Goal: Answer question/provide support: Answer question/provide support

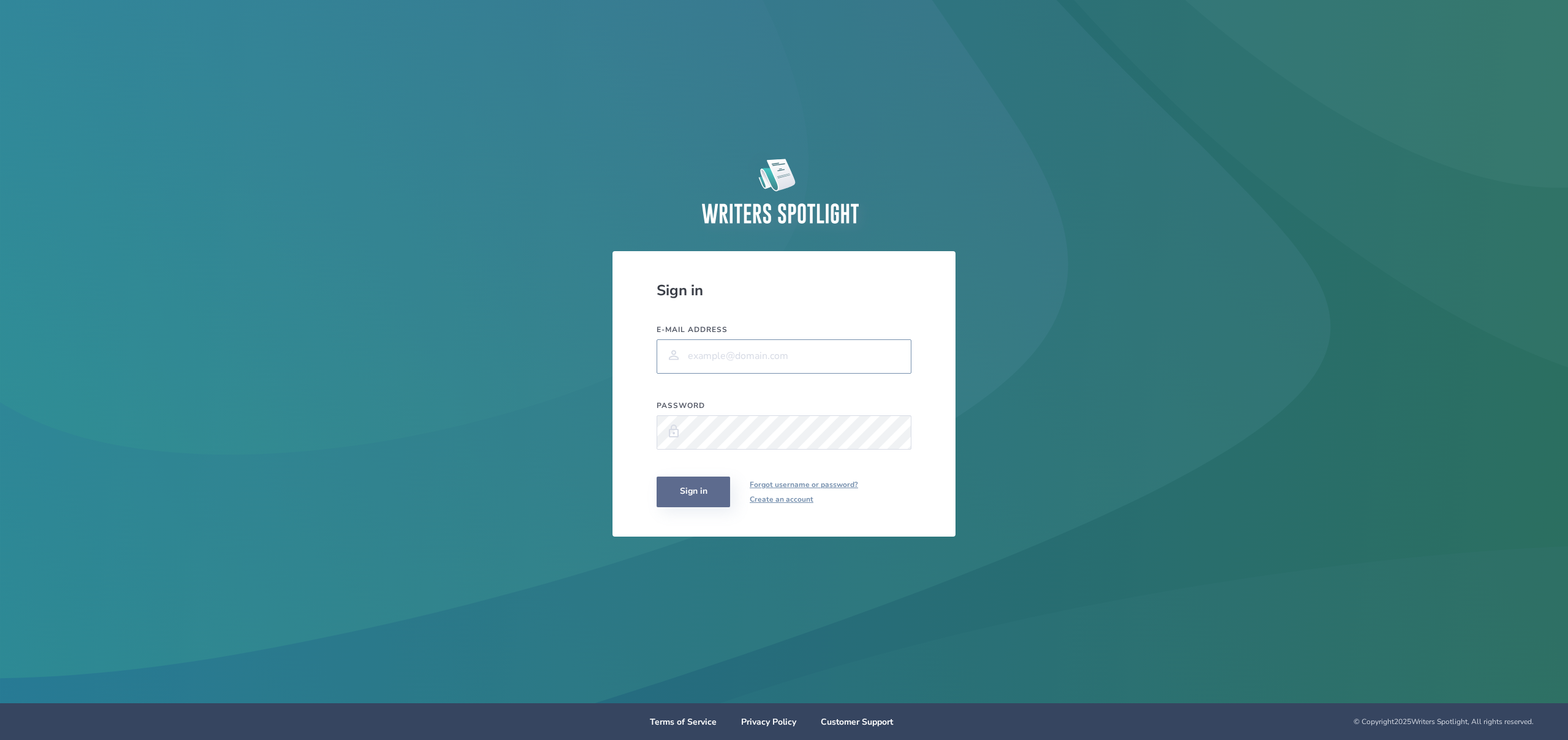
type input "[PERSON_NAME][EMAIL_ADDRESS][PERSON_NAME][DOMAIN_NAME]"
click at [690, 488] on button "Sign in" at bounding box center [693, 492] width 73 height 31
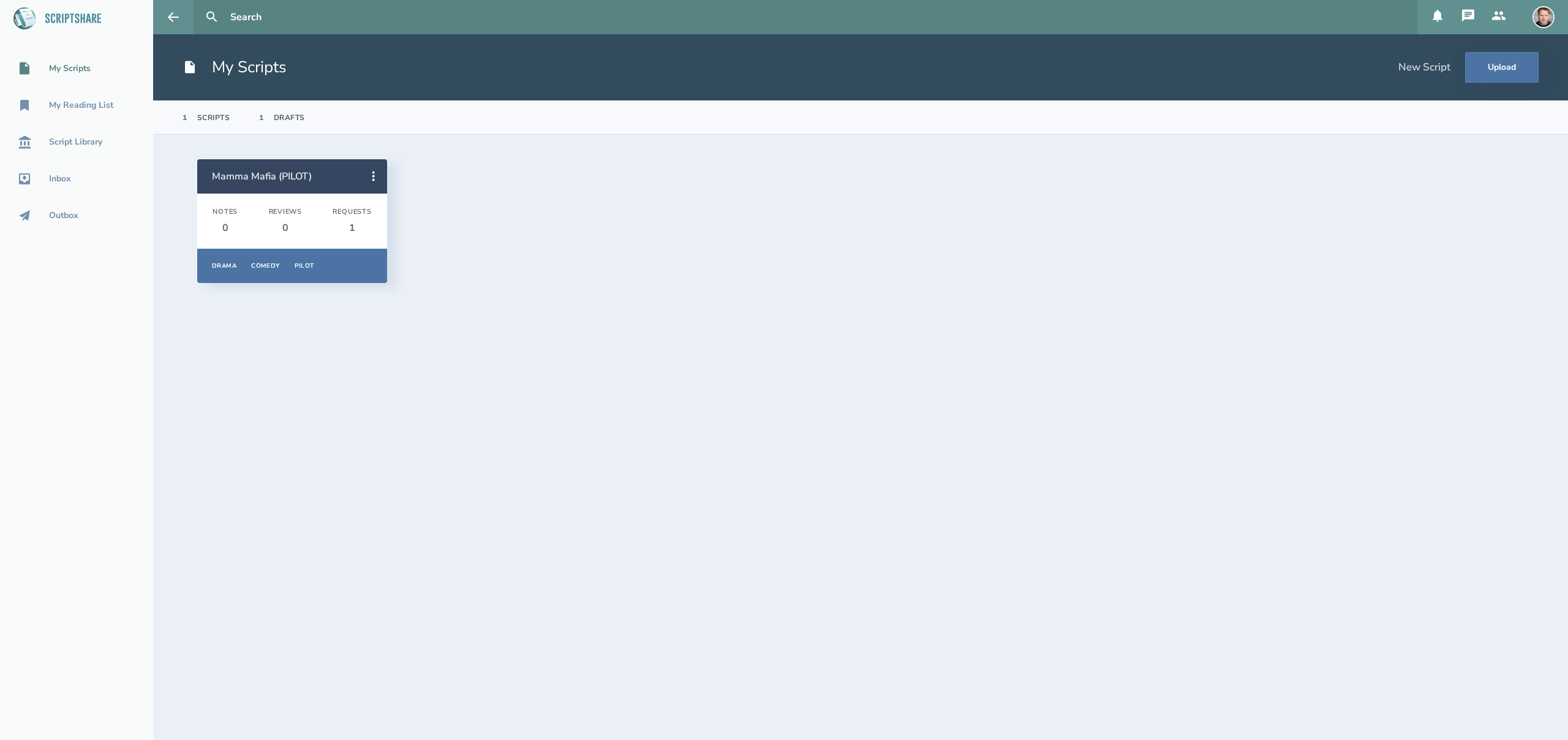
click at [281, 177] on link "Mamma Mafia (PILOT)" at bounding box center [261, 176] width 100 height 13
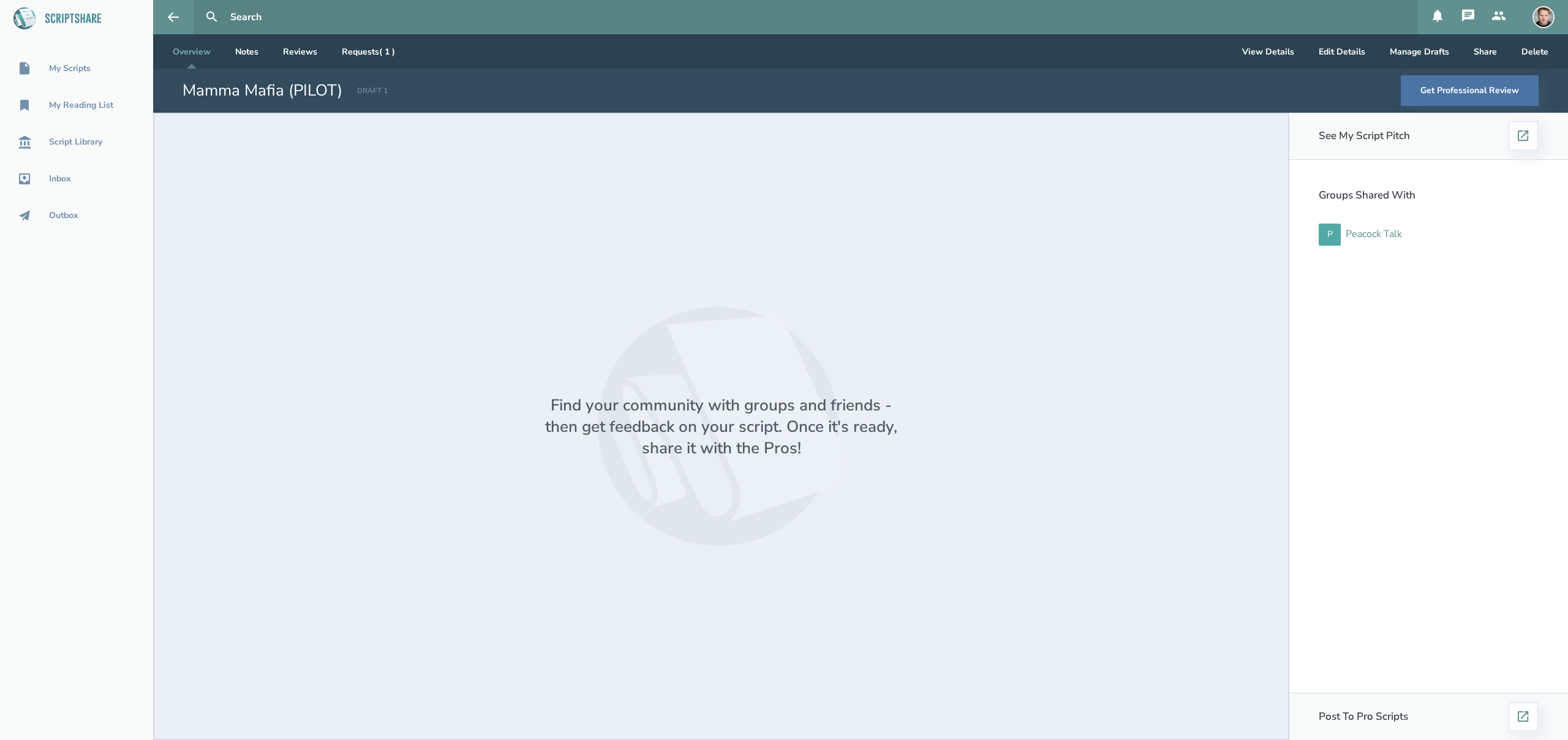
click at [1377, 233] on div "Peacock Talk" at bounding box center [1374, 234] width 57 height 11
select select "1"
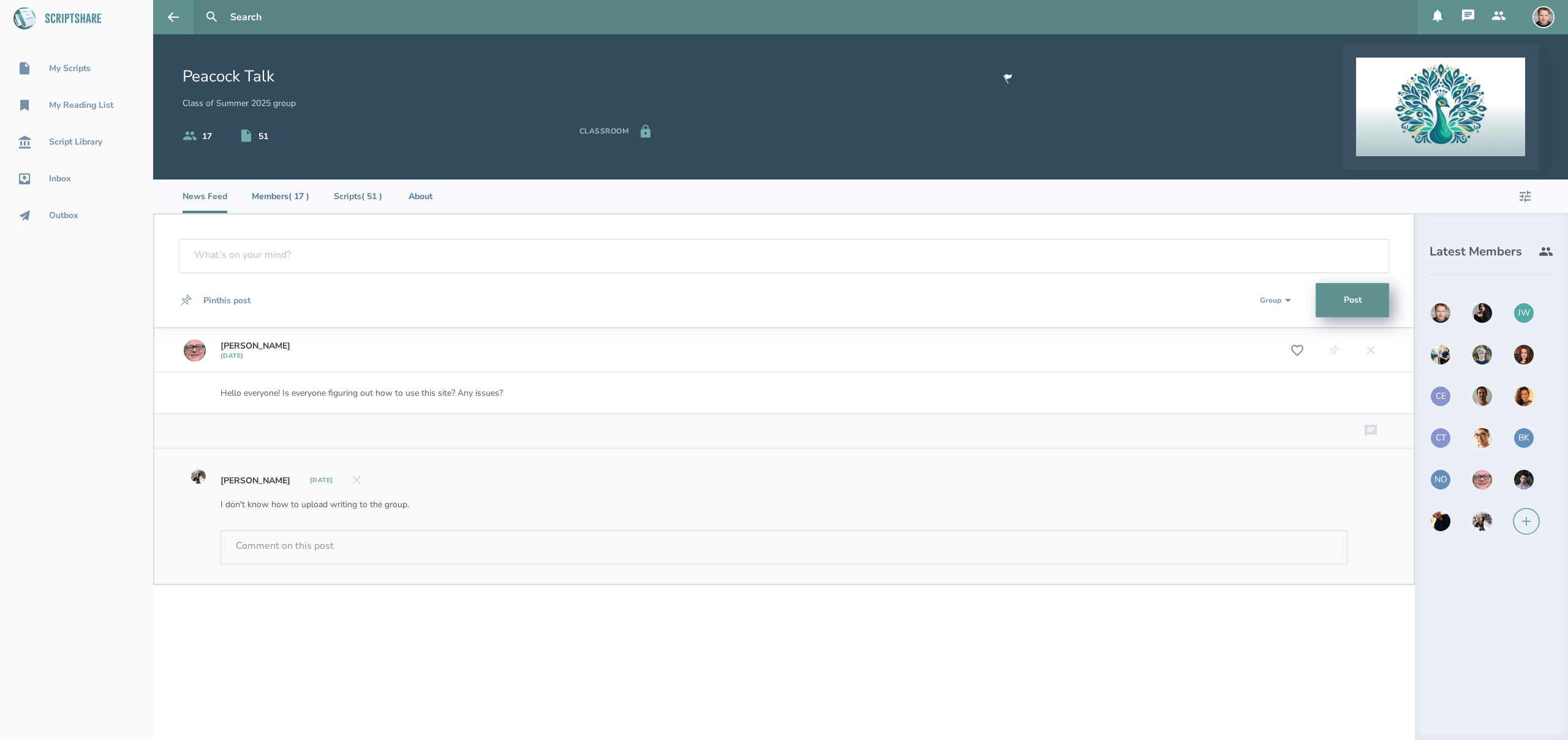
click at [365, 200] on li "Scripts ( 51 )" at bounding box center [358, 196] width 49 height 34
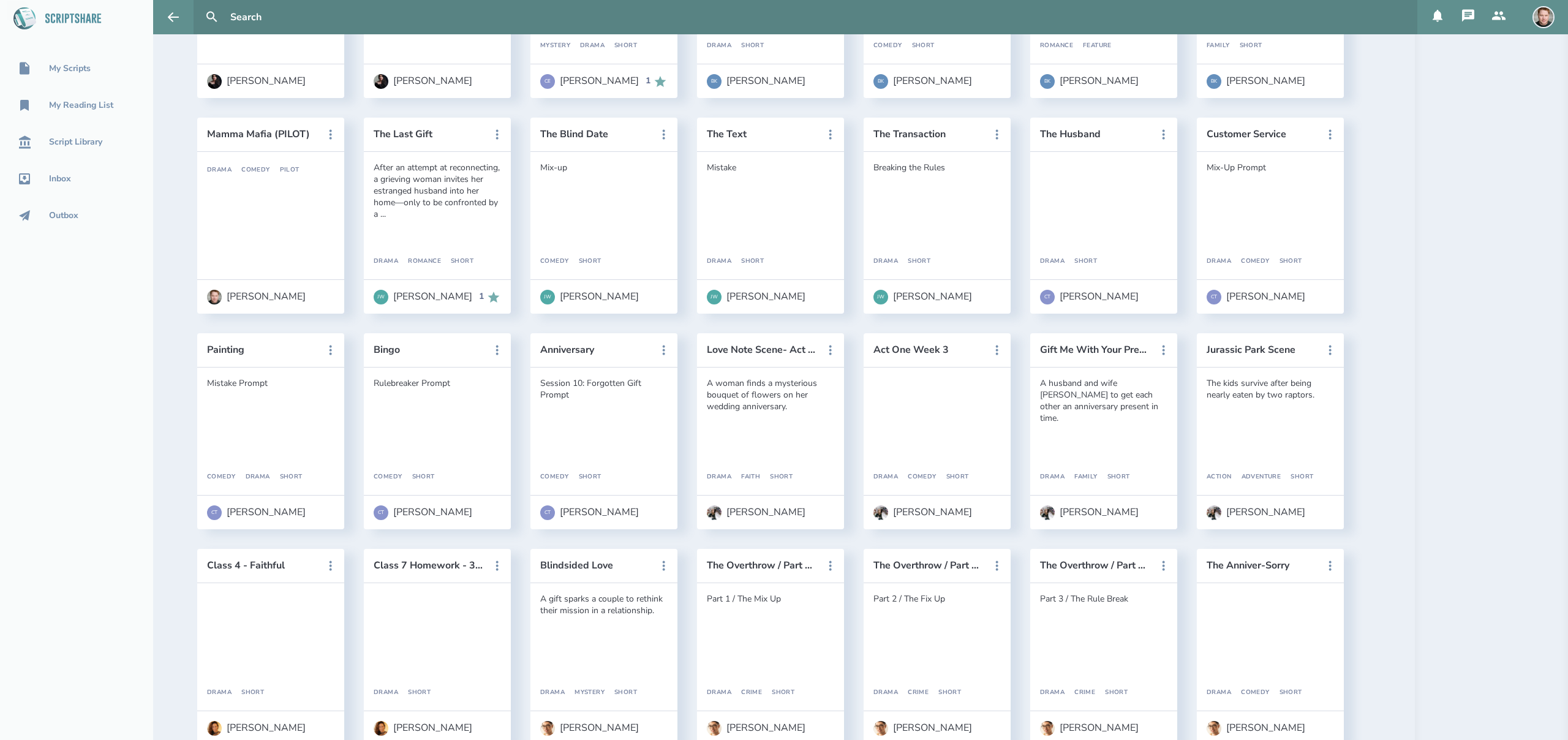
scroll to position [766, 0]
click at [331, 133] on icon at bounding box center [330, 136] width 15 height 15
click at [273, 135] on link "View My Script" at bounding box center [283, 137] width 93 height 27
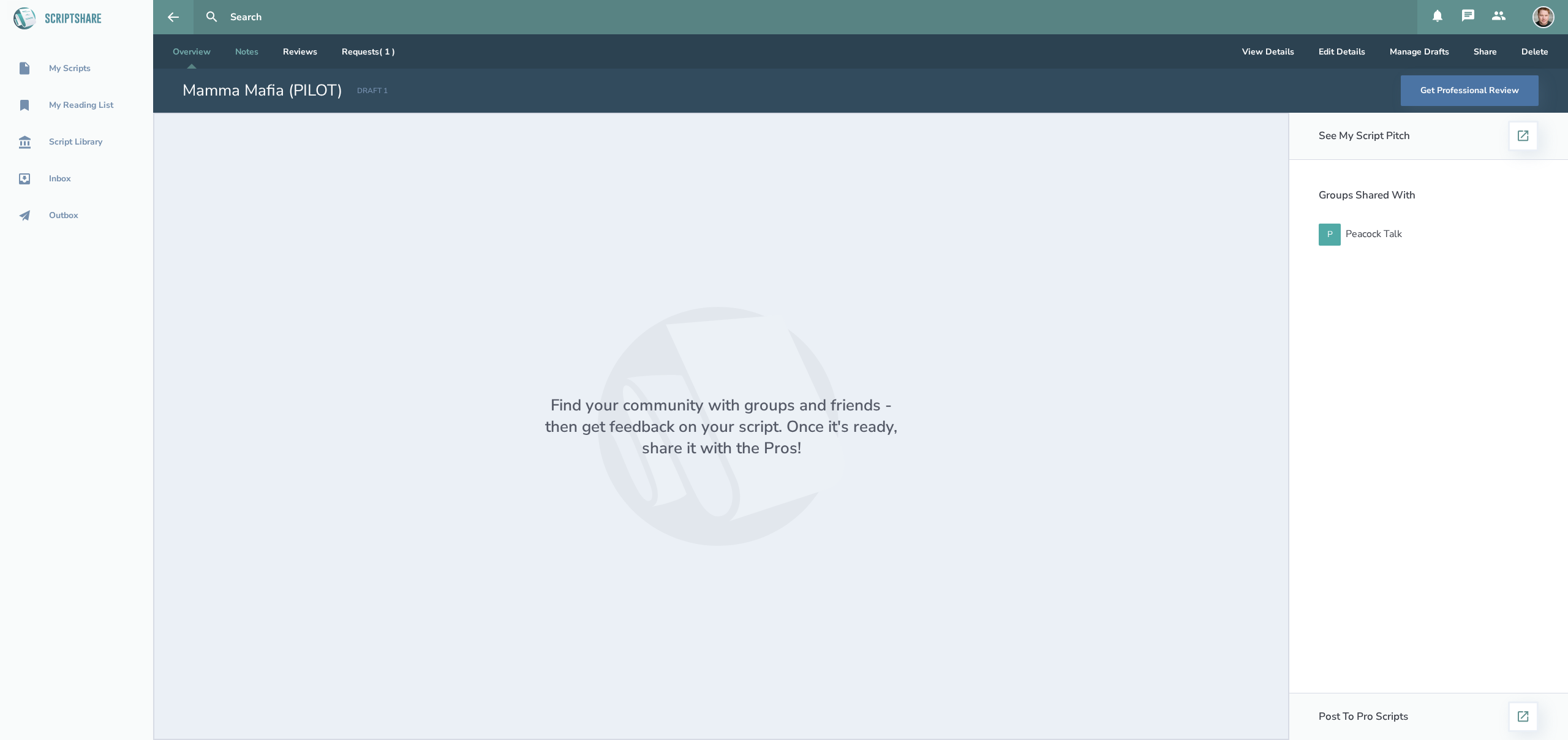
click at [245, 47] on link "Notes" at bounding box center [246, 51] width 43 height 34
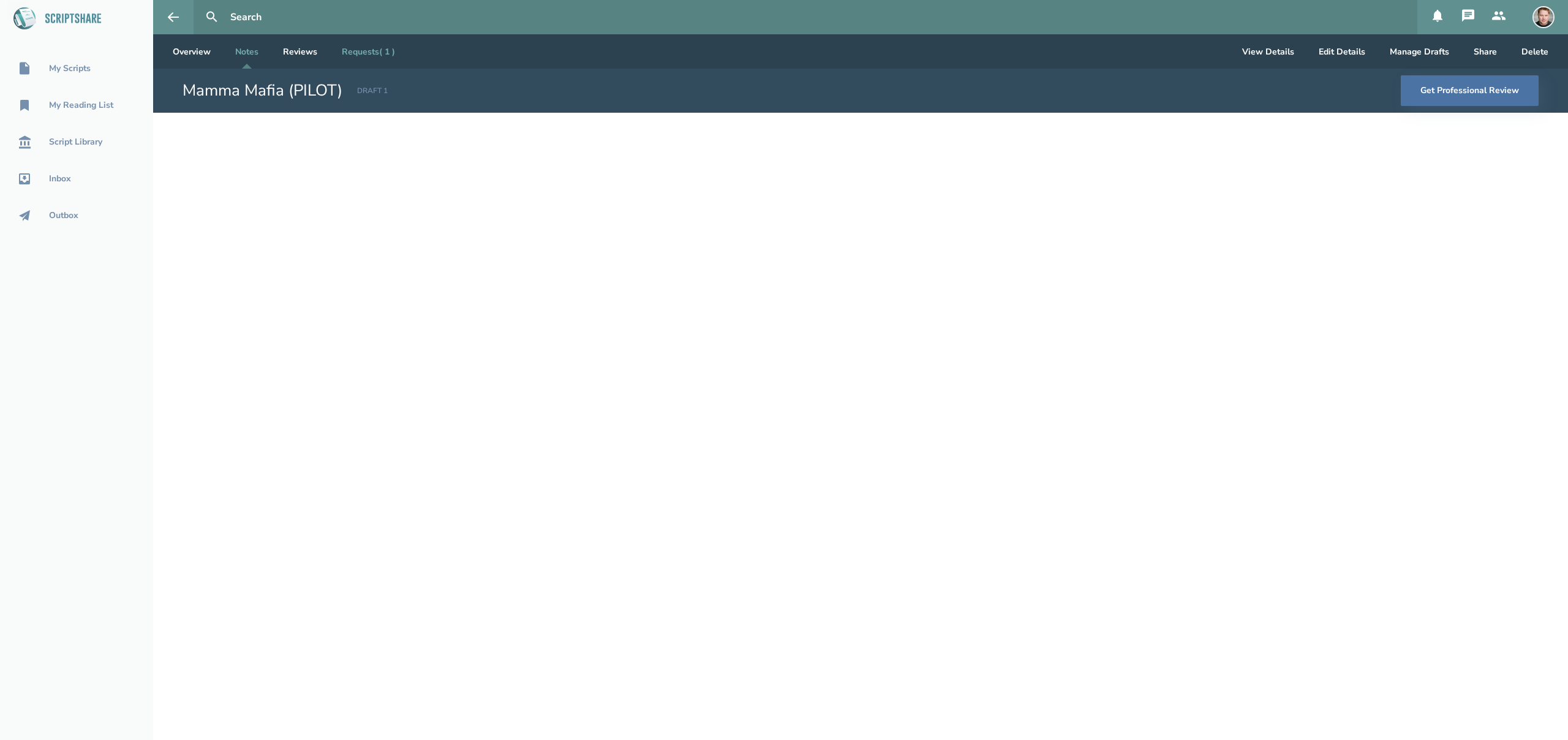
click at [369, 50] on link "Requests ( 1 )" at bounding box center [368, 51] width 73 height 34
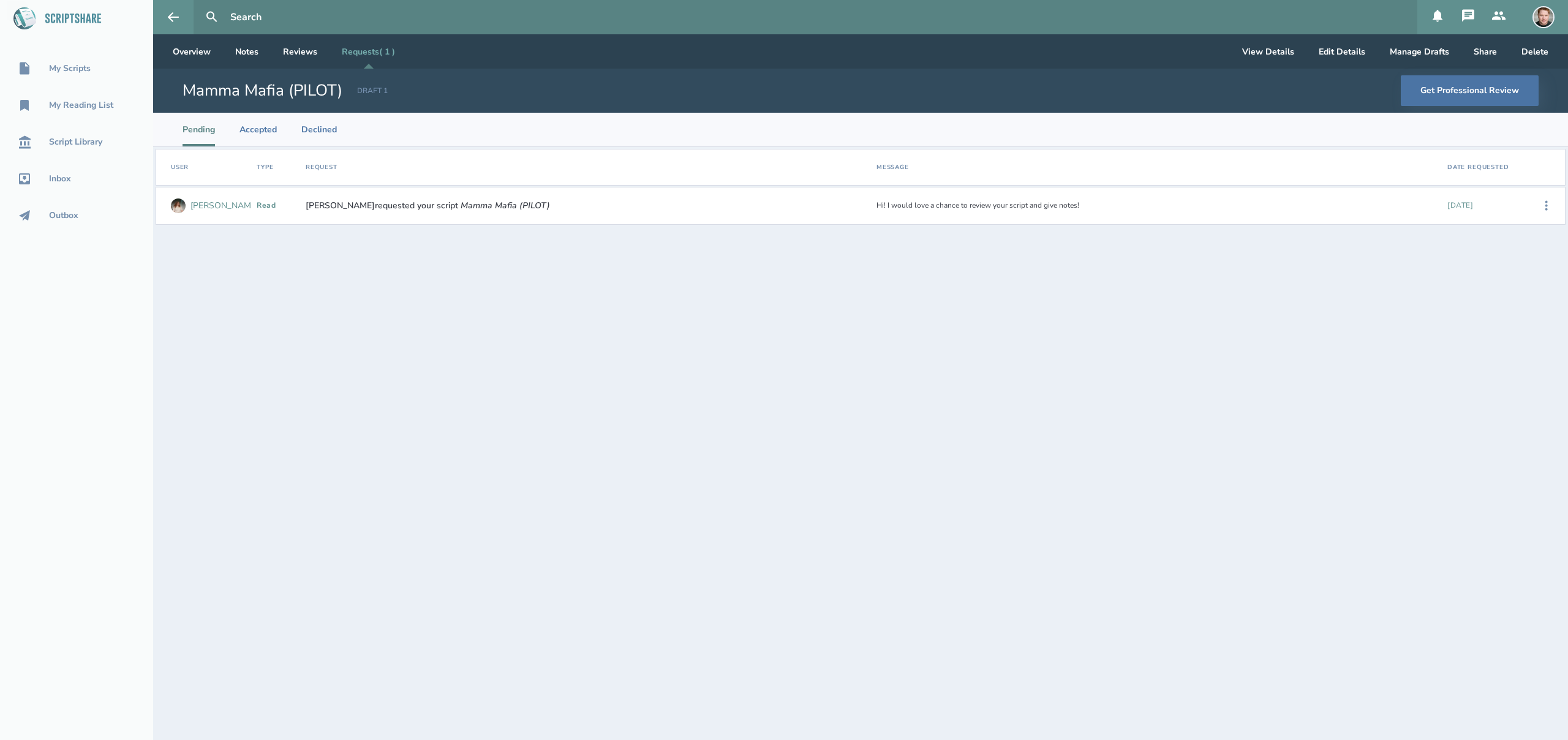
click at [198, 205] on div "[PERSON_NAME]" at bounding box center [224, 206] width 68 height 10
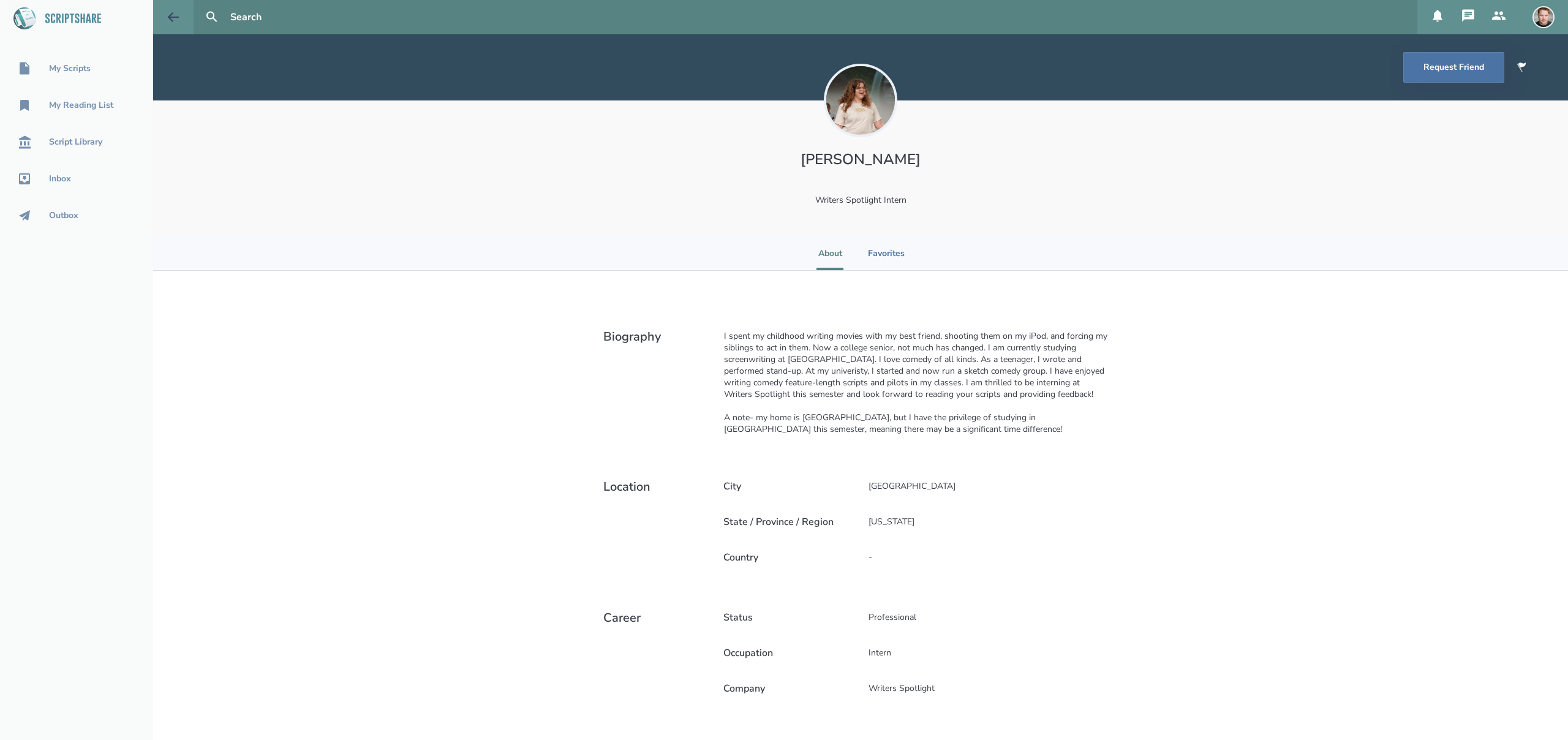
drag, startPoint x: 171, startPoint y: 9, endPoint x: 207, endPoint y: 29, distance: 41.2
click at [171, 10] on icon at bounding box center [173, 17] width 15 height 15
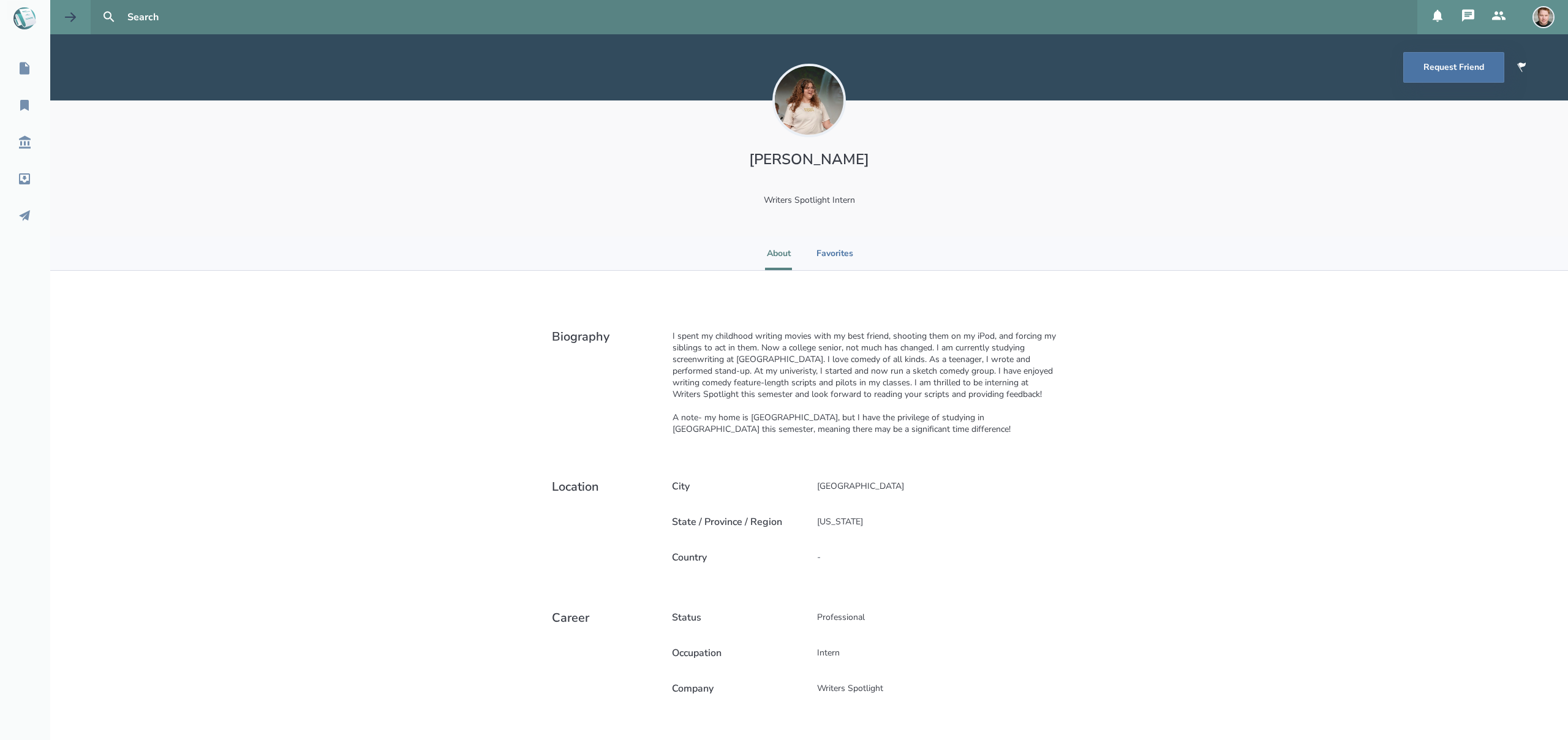
click at [64, 13] on icon at bounding box center [70, 17] width 15 height 15
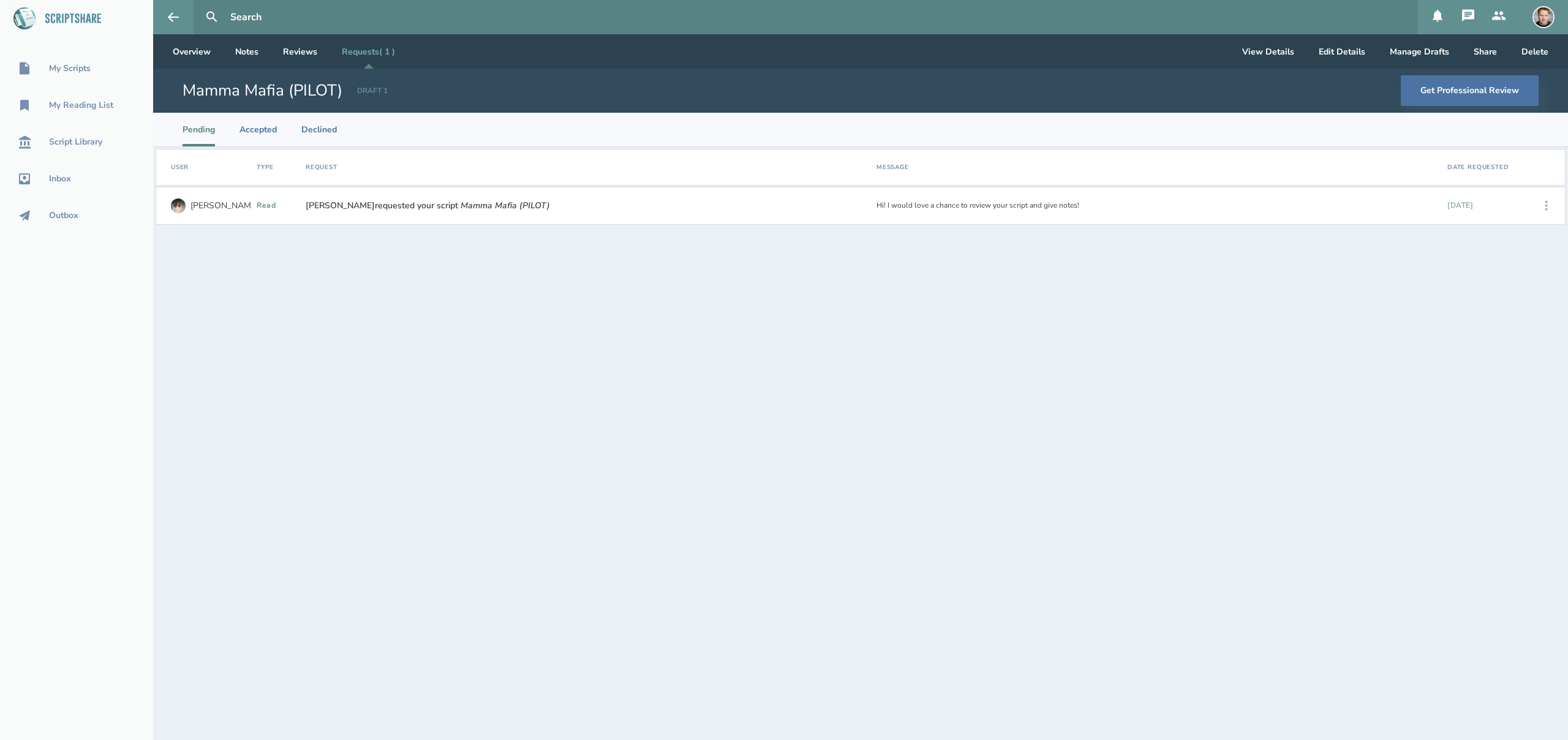
click at [1549, 206] on icon at bounding box center [1546, 206] width 15 height 15
click at [1497, 269] on div "View Agreement" at bounding box center [1508, 269] width 75 height 36
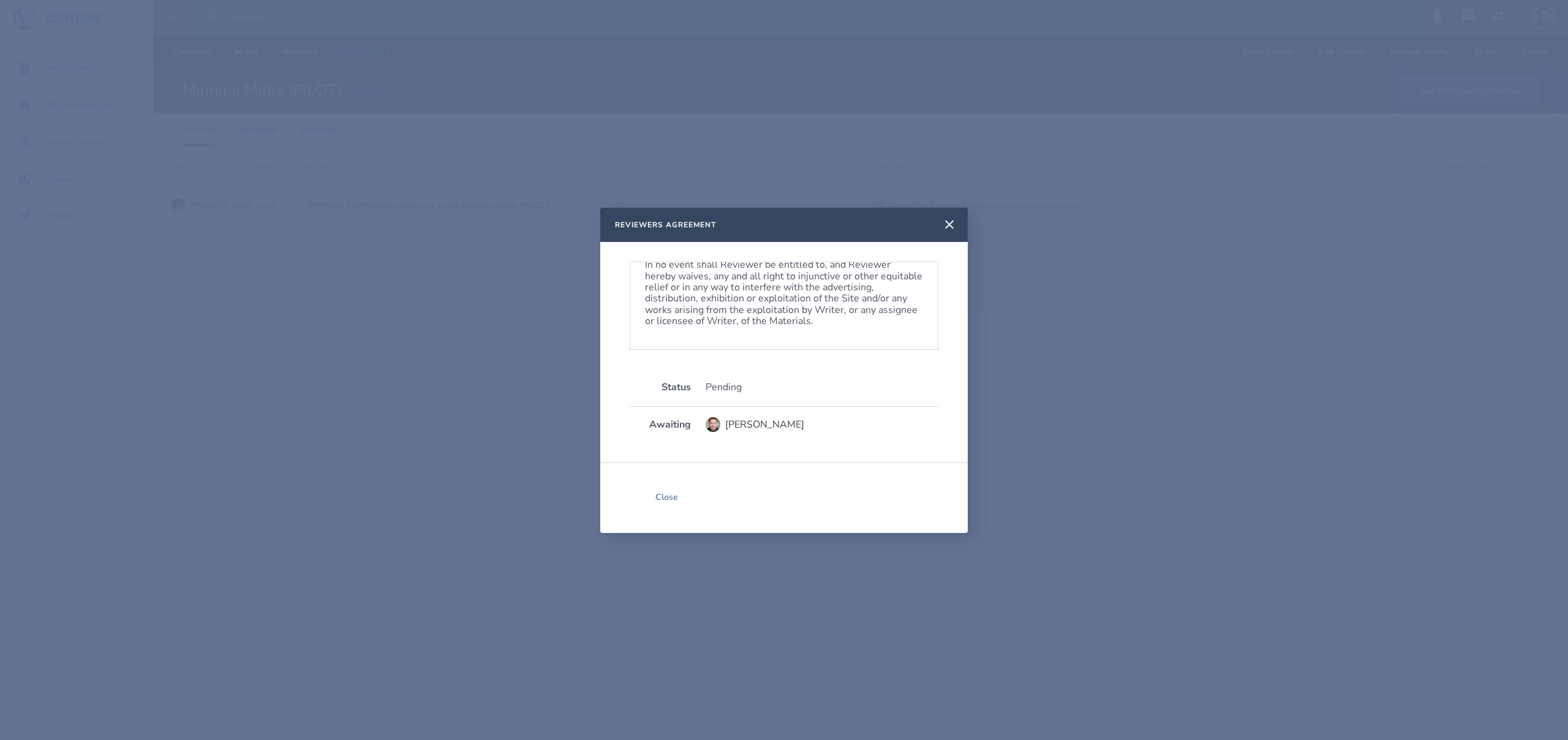
scroll to position [742, 0]
click at [671, 501] on button "Close" at bounding box center [666, 498] width 73 height 31
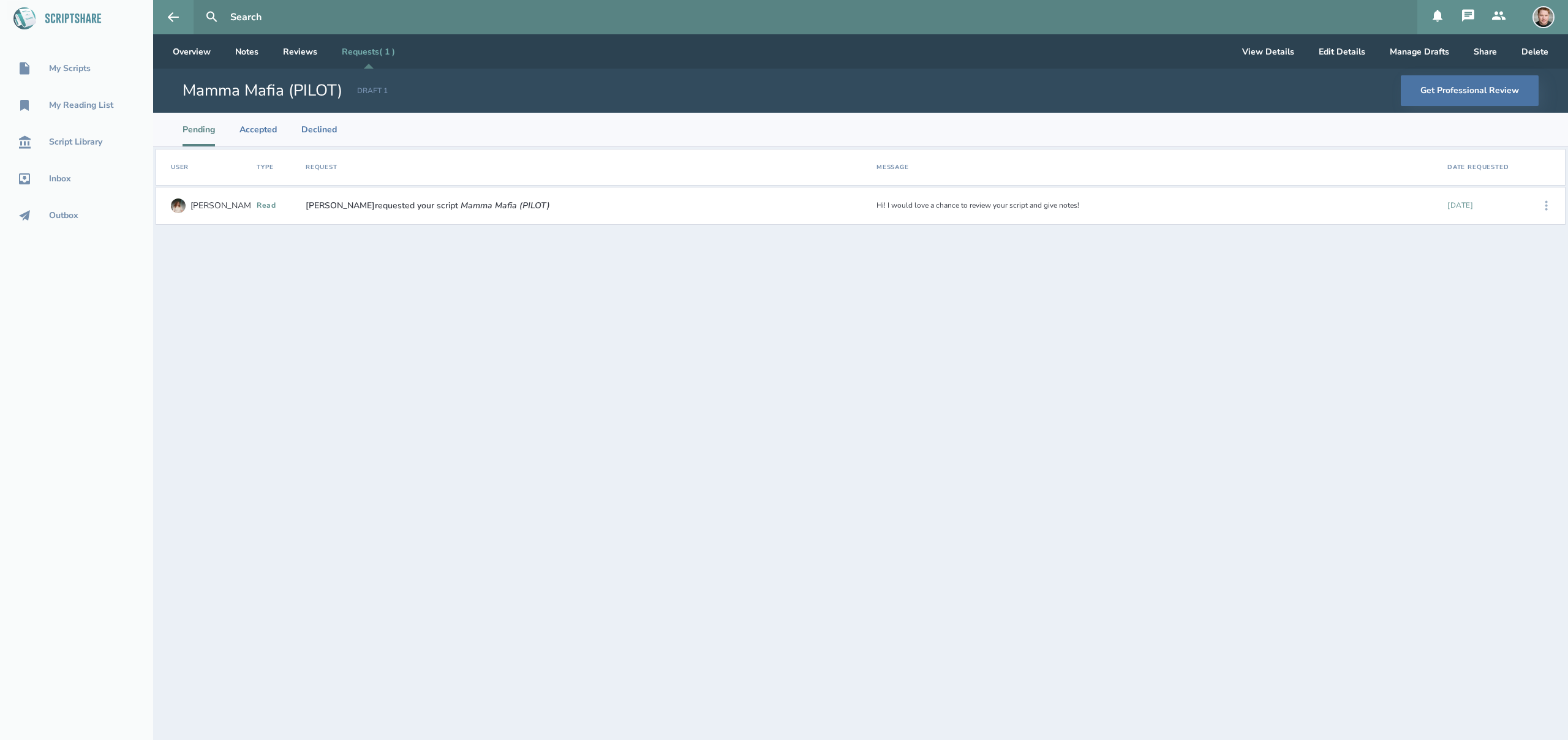
click at [1545, 206] on icon at bounding box center [1546, 206] width 3 height 10
click at [1492, 205] on div "Accept" at bounding box center [1508, 206] width 75 height 27
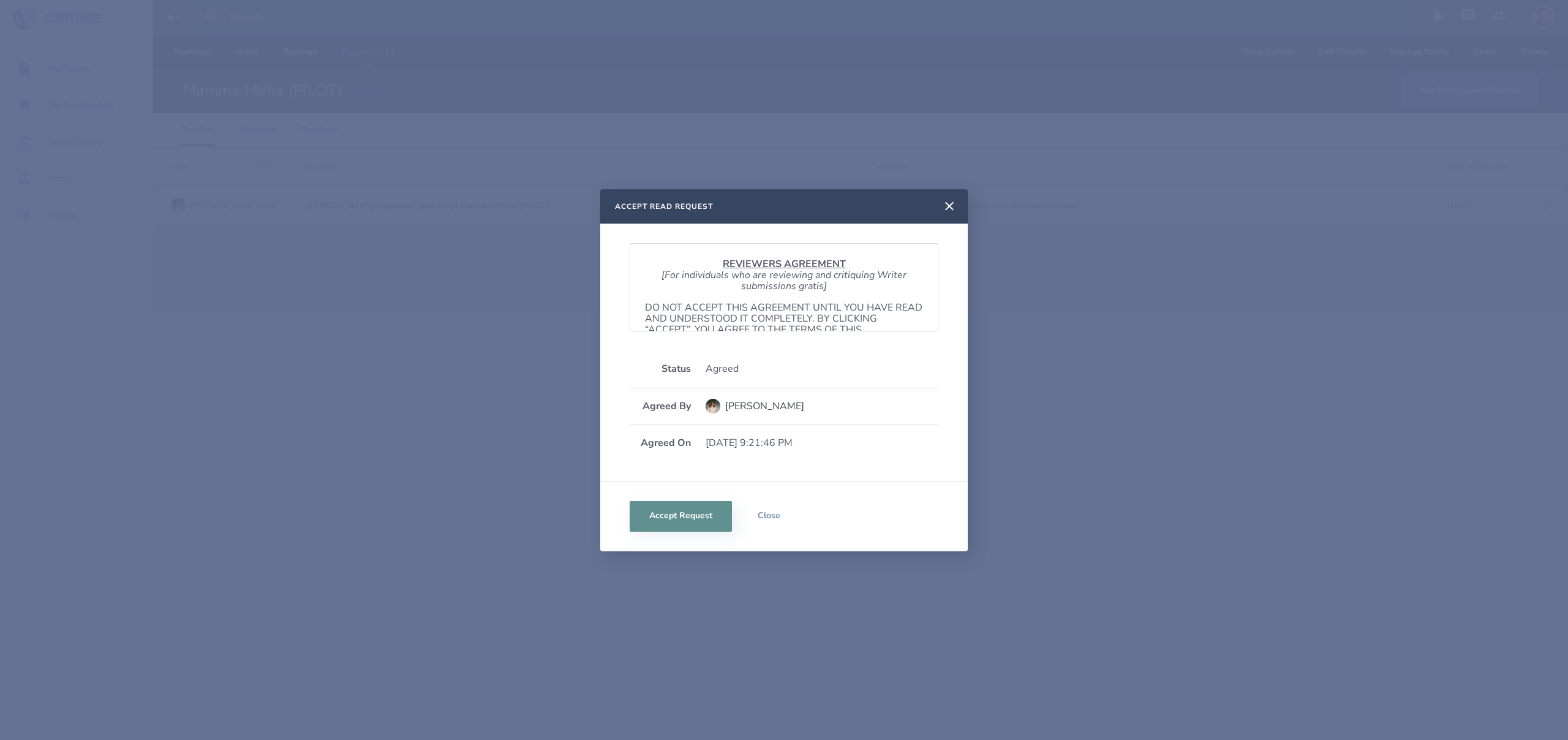
click at [748, 281] on p "[For individuals who are reviewing and critiquing Writer submissions gratis]" at bounding box center [784, 281] width 278 height 23
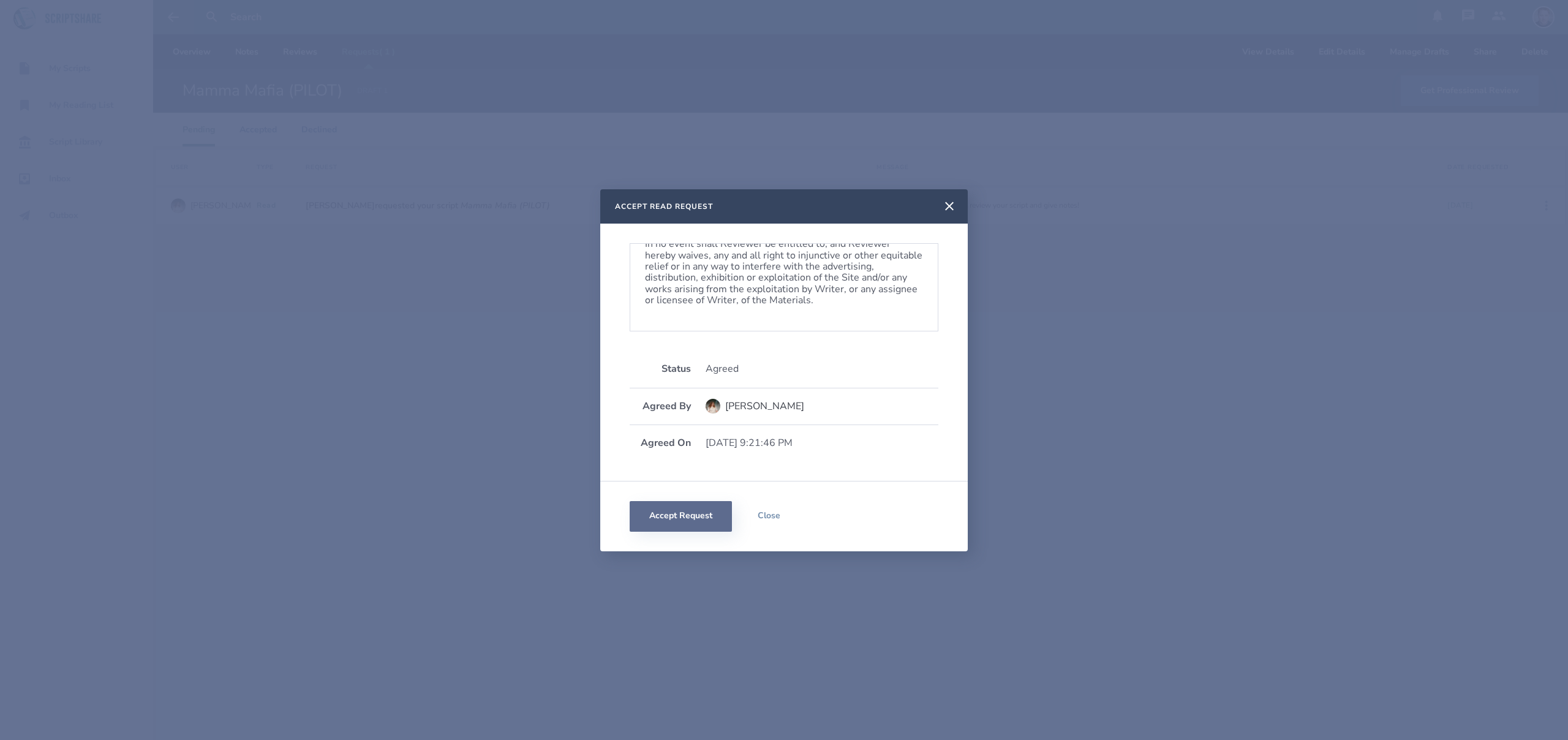
click at [687, 517] on button "Accept Request" at bounding box center [681, 516] width 102 height 31
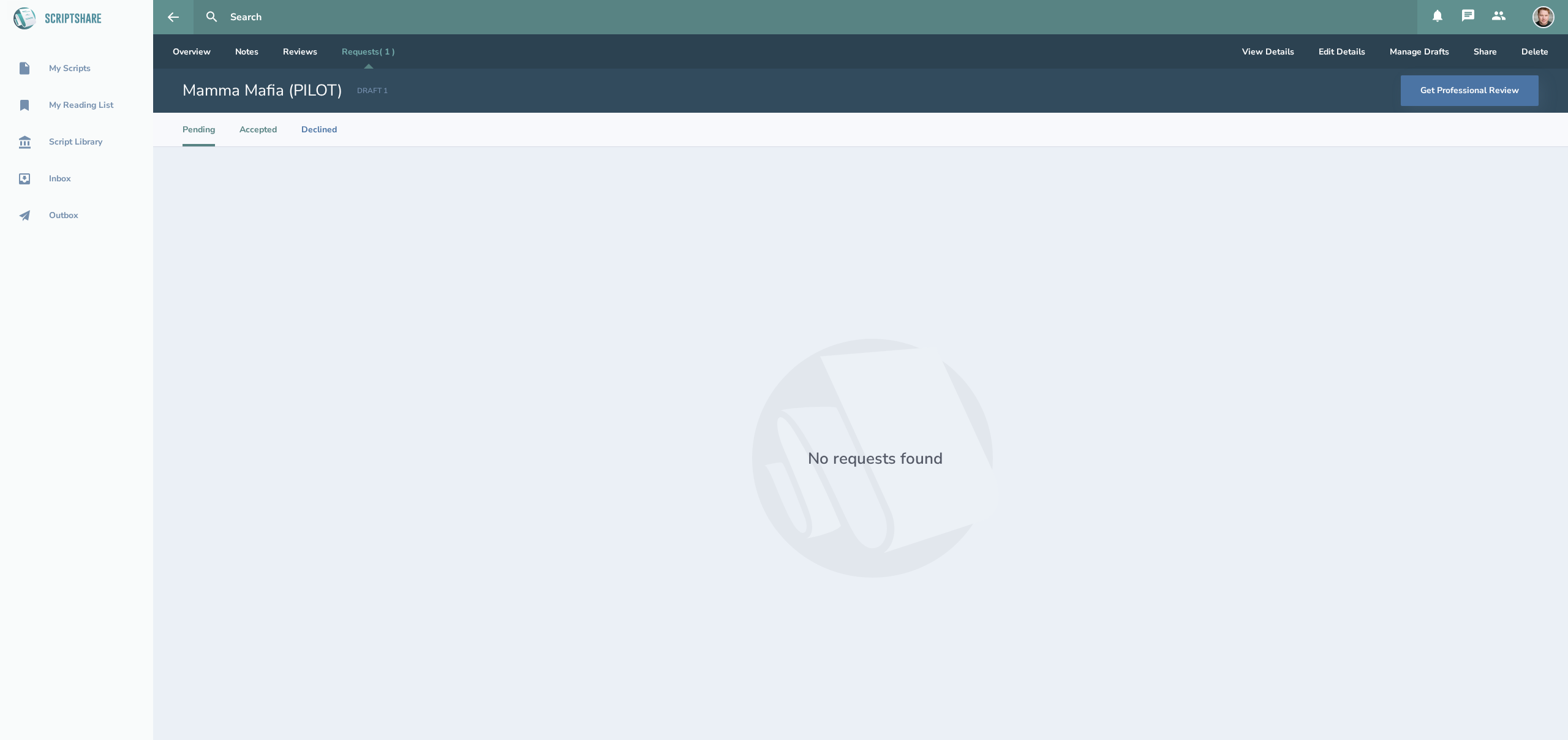
click at [272, 136] on li "Accepted" at bounding box center [258, 130] width 37 height 34
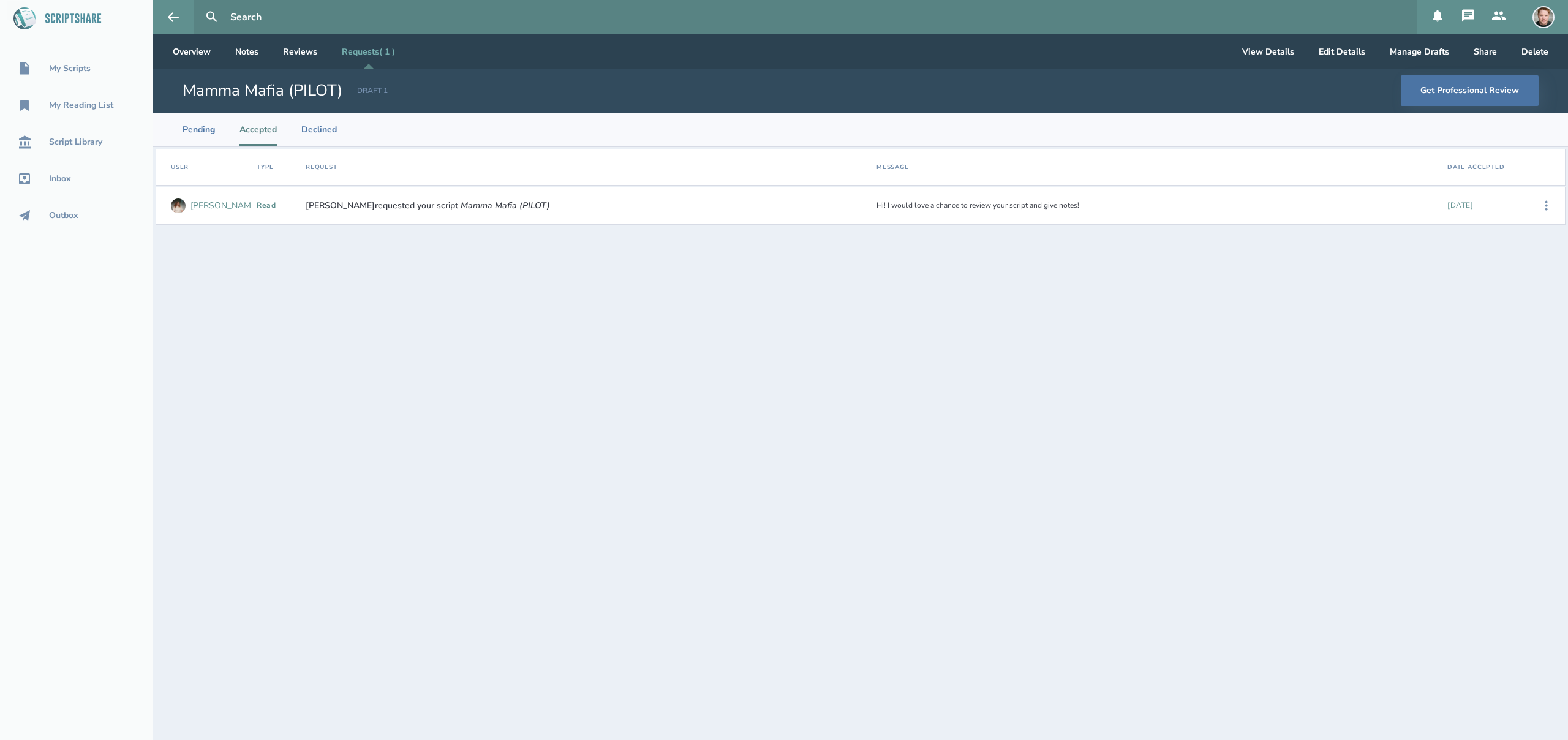
click at [207, 201] on div "[PERSON_NAME]" at bounding box center [224, 206] width 68 height 10
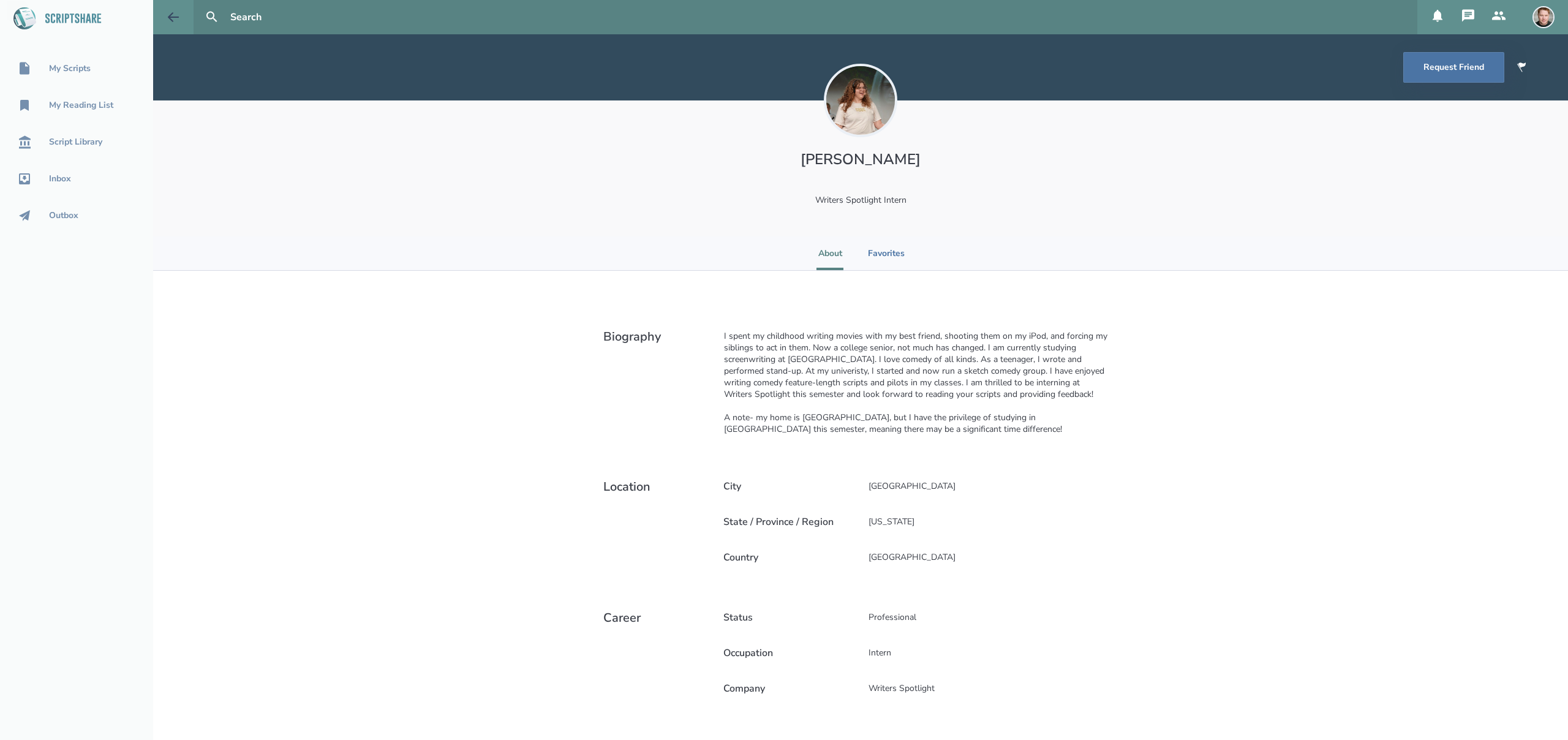
click at [166, 14] on icon at bounding box center [173, 17] width 15 height 15
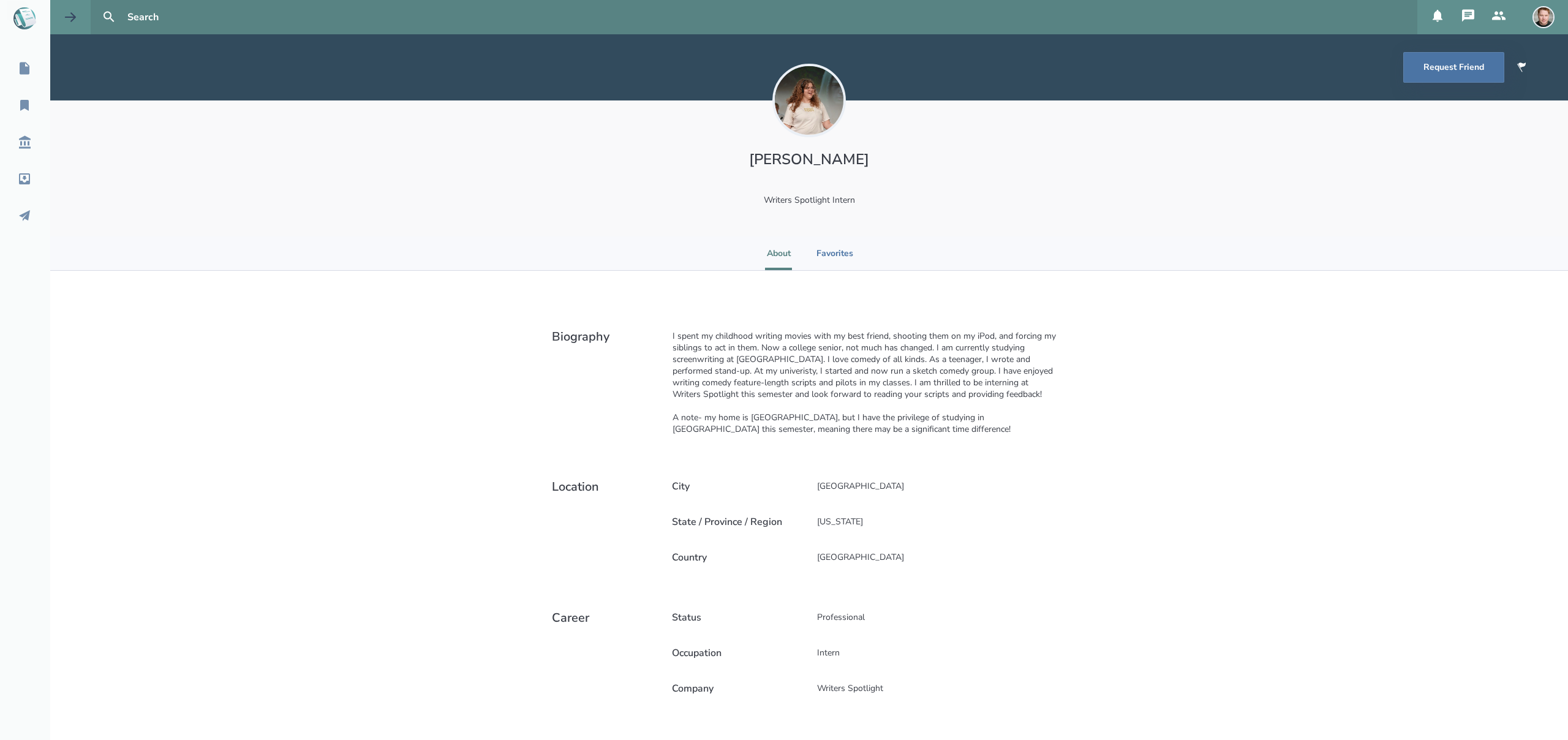
click at [79, 19] on button at bounding box center [71, 17] width 41 height 34
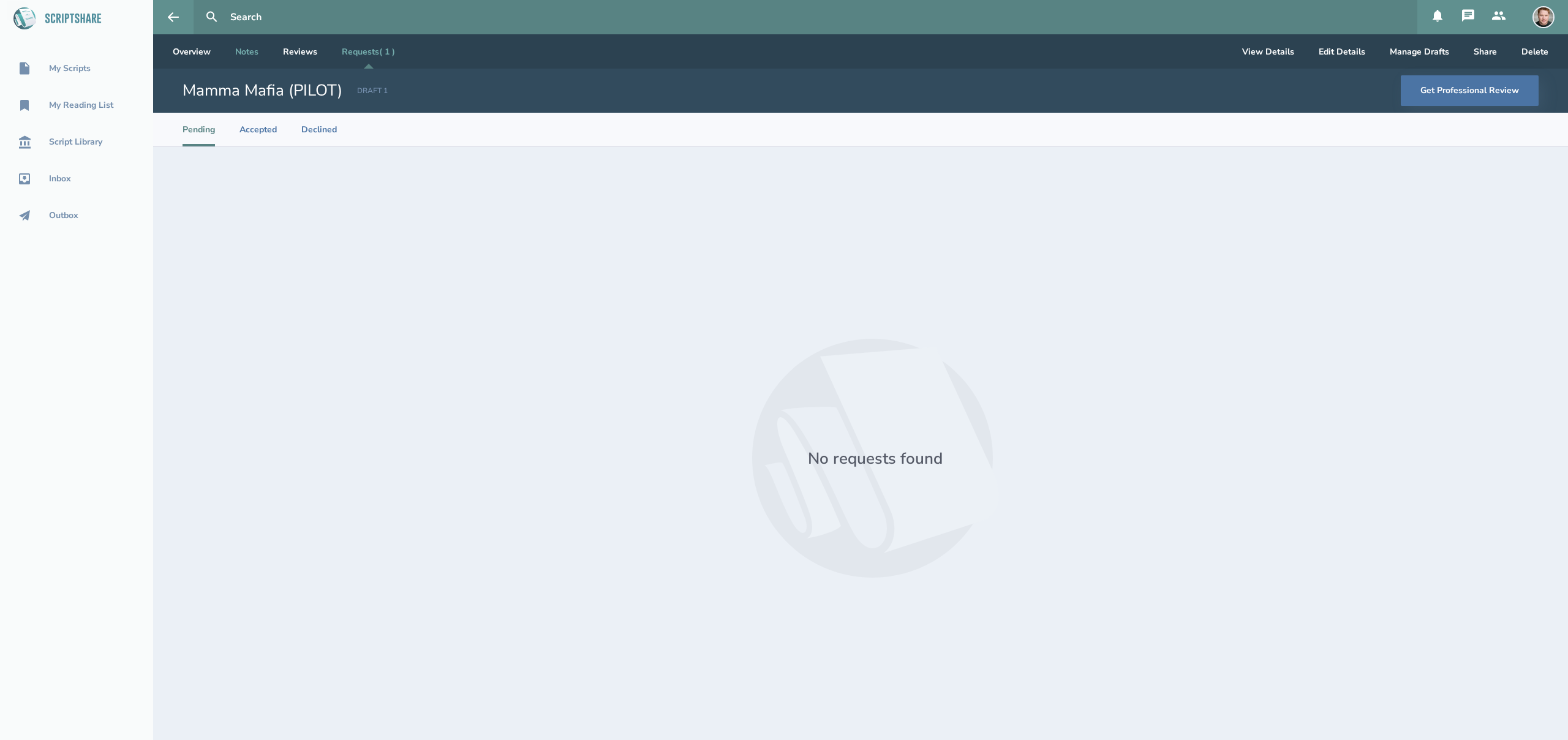
click at [251, 49] on link "Notes" at bounding box center [246, 51] width 43 height 34
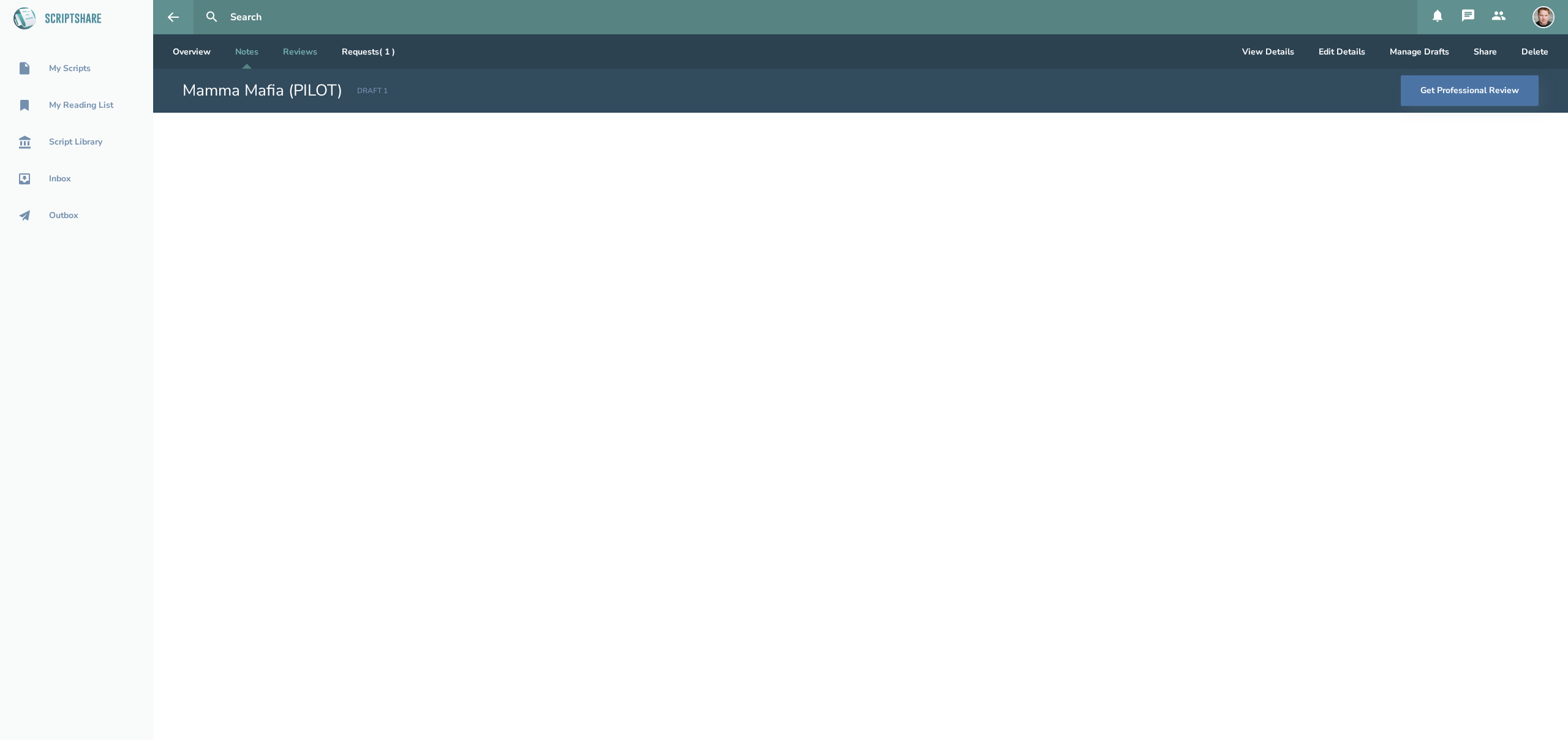
click at [298, 51] on link "Reviews" at bounding box center [299, 51] width 54 height 34
